Goal: Information Seeking & Learning: Learn about a topic

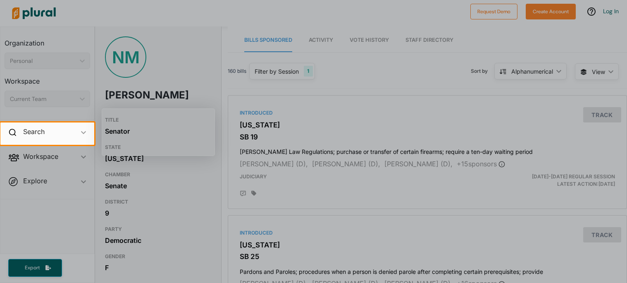
click at [368, 109] on div at bounding box center [313, 61] width 627 height 122
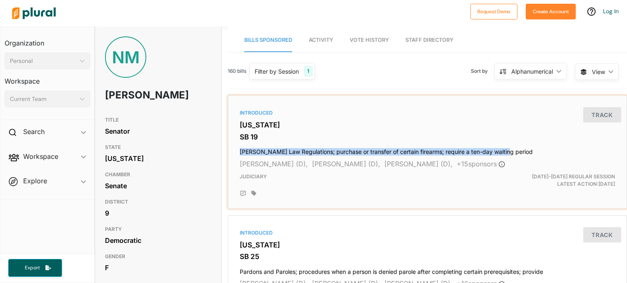
drag, startPoint x: 504, startPoint y: 150, endPoint x: 236, endPoint y: 148, distance: 268.2
click at [236, 148] on div "Introduced [US_STATE] SB 19 [PERSON_NAME] Law Regulations; purchase or transfer…" at bounding box center [427, 152] width 392 height 106
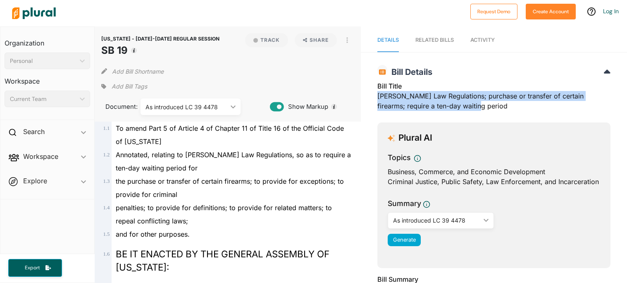
drag, startPoint x: 377, startPoint y: 95, endPoint x: 450, endPoint y: 107, distance: 74.1
click at [450, 107] on div "Bill Title [PERSON_NAME] Law Regulations; purchase or transfer of certain firea…" at bounding box center [493, 98] width 233 height 35
copy div "[PERSON_NAME] Law Regulations; purchase or transfer of certain firearms; requir…"
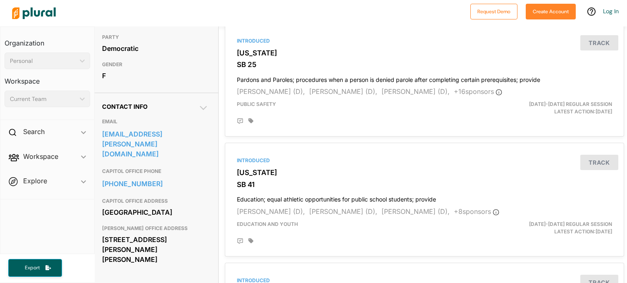
scroll to position [193, 1]
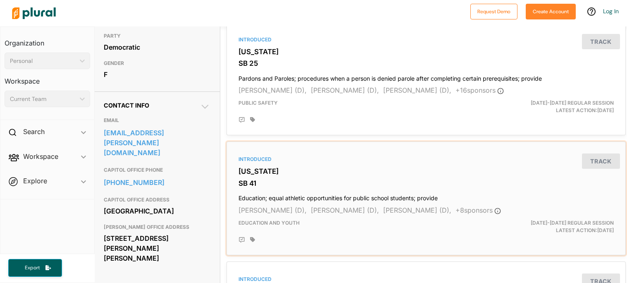
click at [447, 175] on h3 "[US_STATE]" at bounding box center [425, 171] width 375 height 8
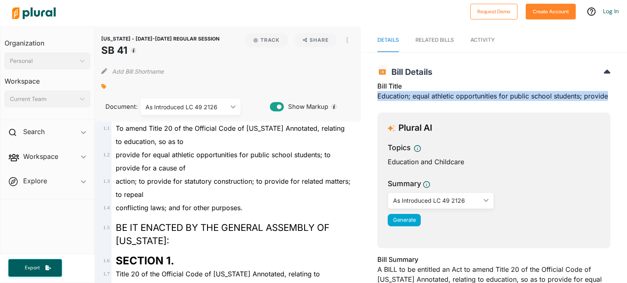
drag, startPoint x: 621, startPoint y: 92, endPoint x: 371, endPoint y: 96, distance: 249.6
copy div "Education; equal athletic opportunities for public school students; provide"
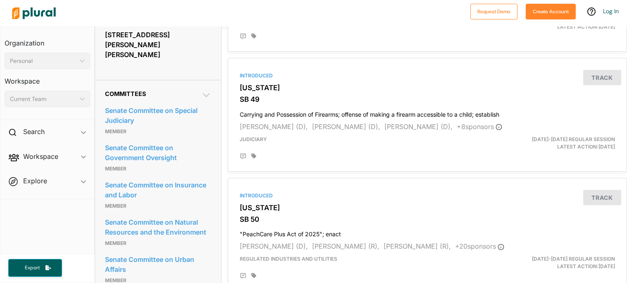
scroll to position [398, 0]
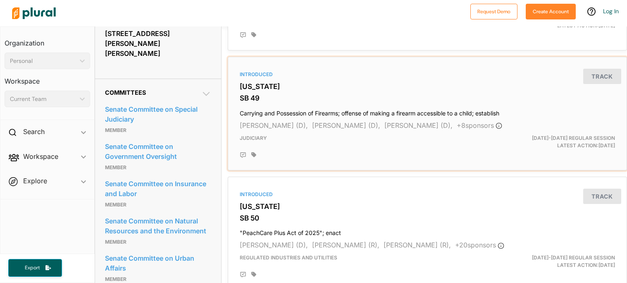
click at [311, 61] on div "Introduced [US_STATE] SB 49 Carrying and Possession of Firearms; offense of mak…" at bounding box center [427, 113] width 392 height 106
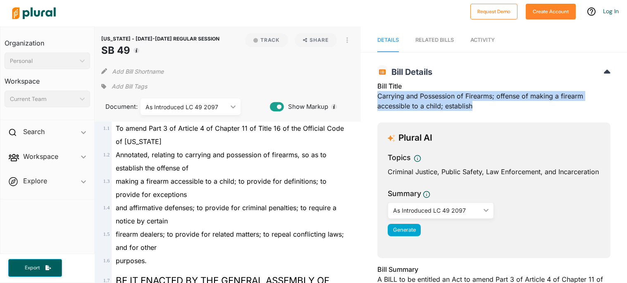
drag, startPoint x: 483, startPoint y: 107, endPoint x: 375, endPoint y: 93, distance: 108.8
copy div "Carrying and Possession of Firearms; offense of making a firearm accessible to …"
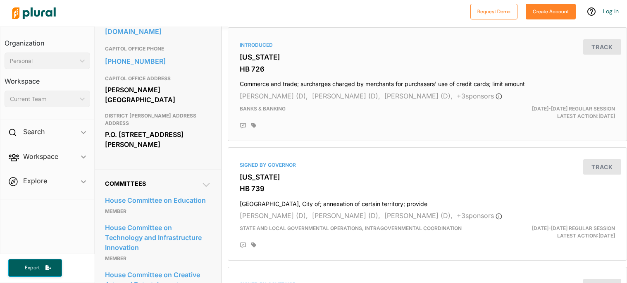
scroll to position [314, 0]
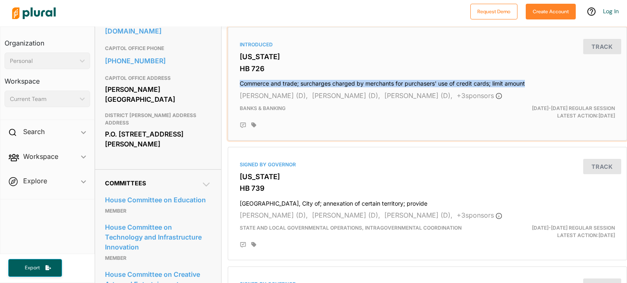
drag, startPoint x: 555, startPoint y: 72, endPoint x: 241, endPoint y: 75, distance: 313.2
click at [241, 76] on h4 "Commerce and trade; surcharges charged by merchants for purchasers' use of cred…" at bounding box center [427, 81] width 375 height 11
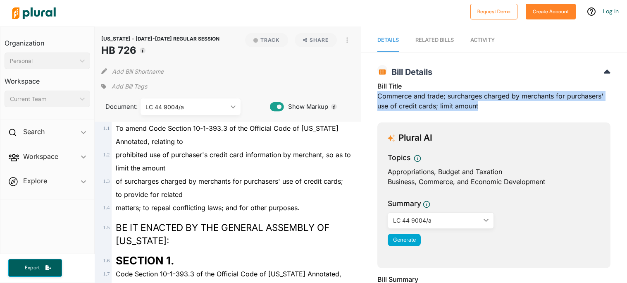
drag, startPoint x: 378, startPoint y: 91, endPoint x: 488, endPoint y: 107, distance: 110.7
click at [488, 107] on div "Bill Title Commerce and trade; surcharges charged by merchants for purchasers' …" at bounding box center [493, 98] width 233 height 35
copy div "Commerce and trade; surcharges charged by merchants for purchasers' use of cred…"
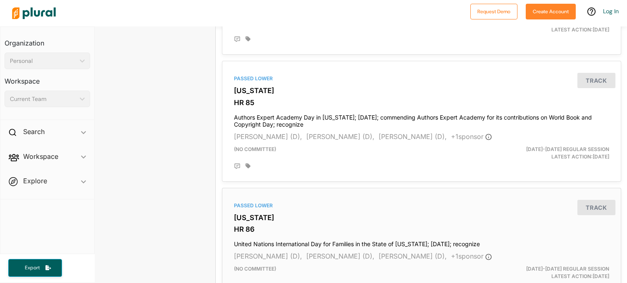
scroll to position [1740, 6]
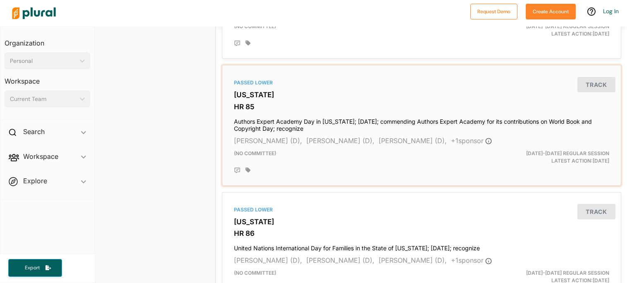
drag, startPoint x: 312, startPoint y: 127, endPoint x: 232, endPoint y: 117, distance: 80.4
click at [232, 117] on div "Passed Lower Georgia HR 85 Authors Expert Academy Day in Georgia; April 23, 202…" at bounding box center [422, 125] width 392 height 113
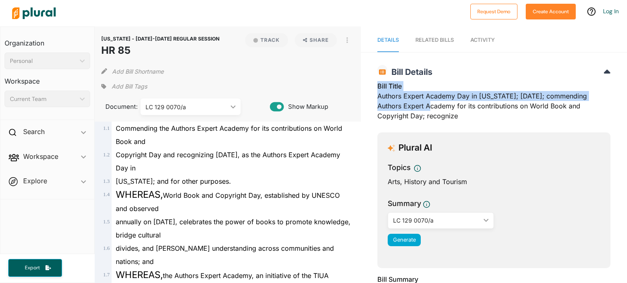
drag, startPoint x: 374, startPoint y: 88, endPoint x: 416, endPoint y: 103, distance: 44.1
click at [416, 103] on div "GEORGIA - 2025-2026 REGULAR SESSION HR 85 Bill Details Bill Title Authors Exper…" at bounding box center [494, 268] width 266 height 417
click at [416, 103] on div "Bill Title Authors Expert Academy Day in Georgia; April 23, 2025; commending Au…" at bounding box center [493, 103] width 233 height 45
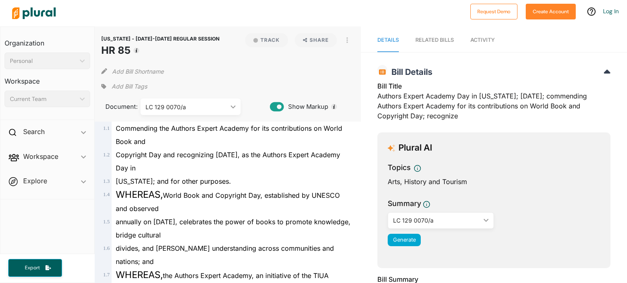
drag, startPoint x: 458, startPoint y: 116, endPoint x: 372, endPoint y: 99, distance: 87.9
click at [372, 99] on div "GEORGIA - 2025-2026 REGULAR SESSION HR 85 Bill Details Bill Title Authors Exper…" at bounding box center [494, 268] width 266 height 417
copy div "Authors Expert Academy Day in Georgia; April 23, 2025; commending Authors Exper…"
